Goal: Task Accomplishment & Management: Use online tool/utility

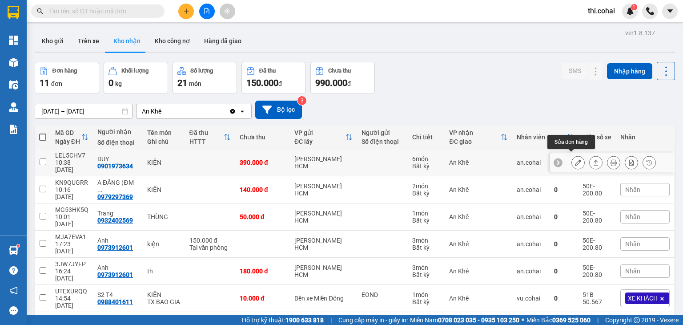
click at [575, 159] on icon at bounding box center [578, 162] width 6 height 6
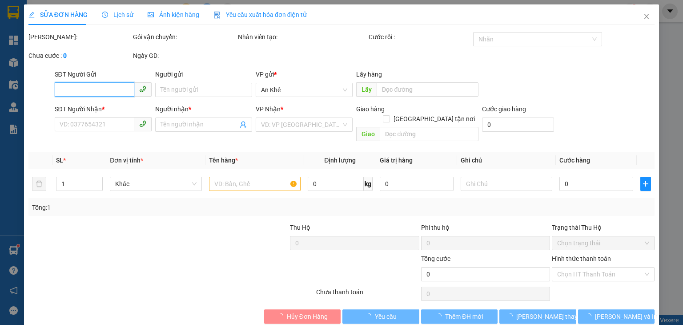
type input "0901973634"
type input "DUY"
type input "390.000"
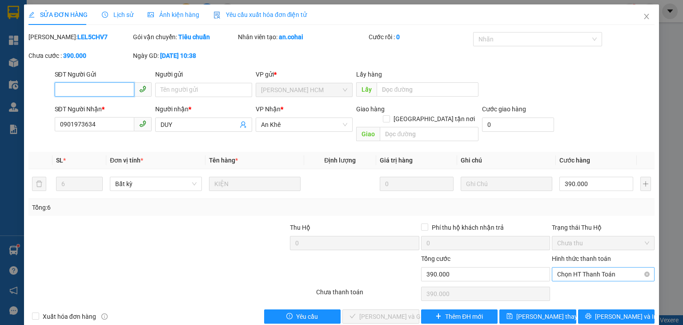
click at [564, 267] on span "Chọn HT Thanh Toán" at bounding box center [603, 273] width 92 height 13
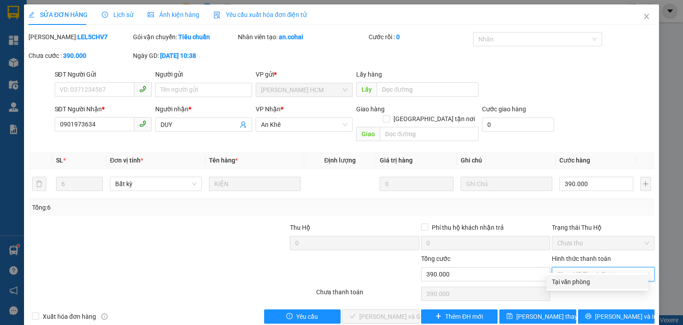
click at [561, 284] on div "Tại văn phòng" at bounding box center [597, 282] width 91 height 10
type input "0"
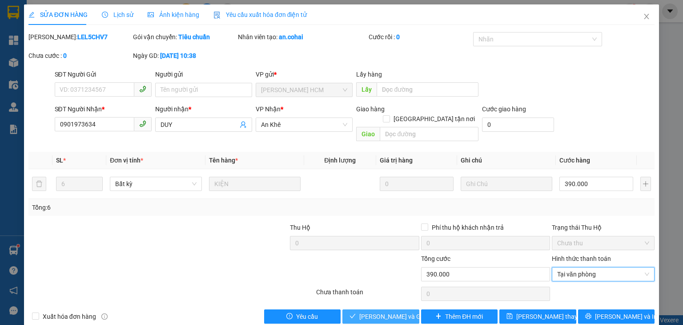
click at [397, 311] on span "[PERSON_NAME] và Giao hàng" at bounding box center [401, 316] width 85 height 10
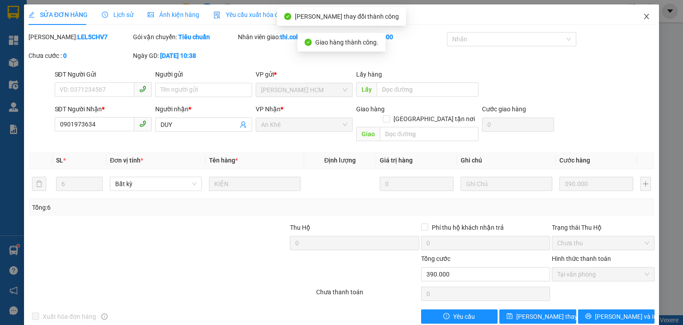
click at [643, 16] on icon "close" at bounding box center [646, 16] width 7 height 7
